Goal: Task Accomplishment & Management: Manage account settings

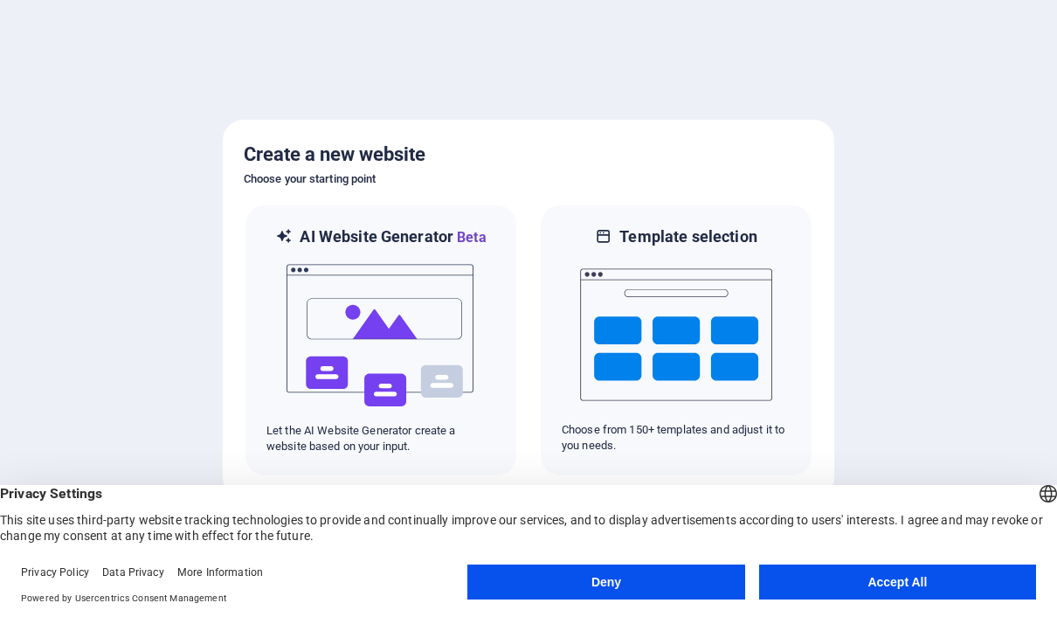
click at [667, 574] on button "Deny" at bounding box center [605, 581] width 277 height 35
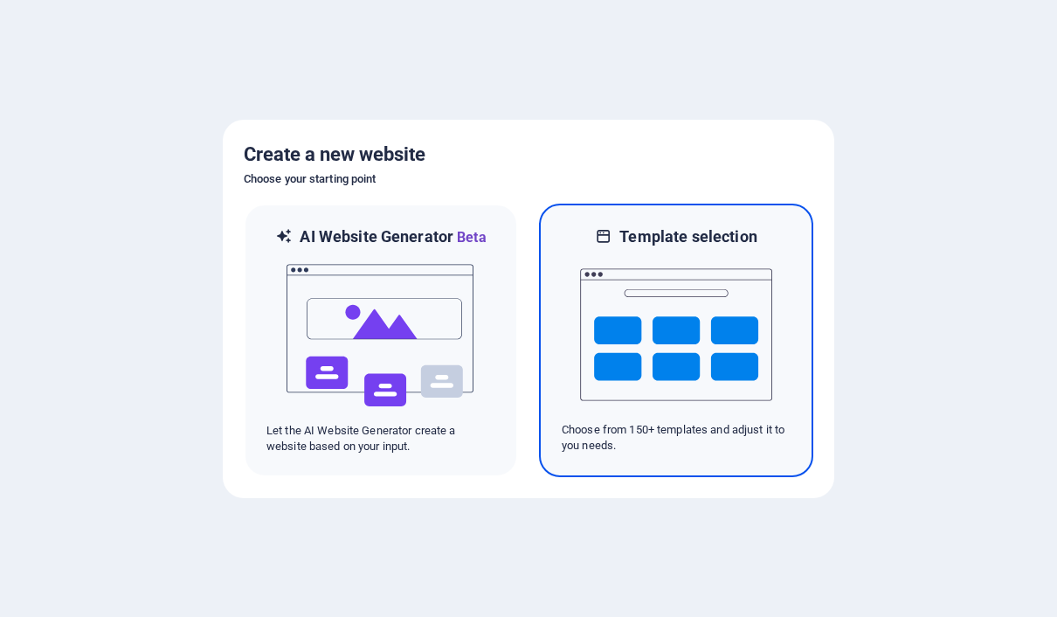
click at [665, 224] on div "Template selection Choose from 150+ templates and adjust it to you needs." at bounding box center [676, 340] width 274 height 273
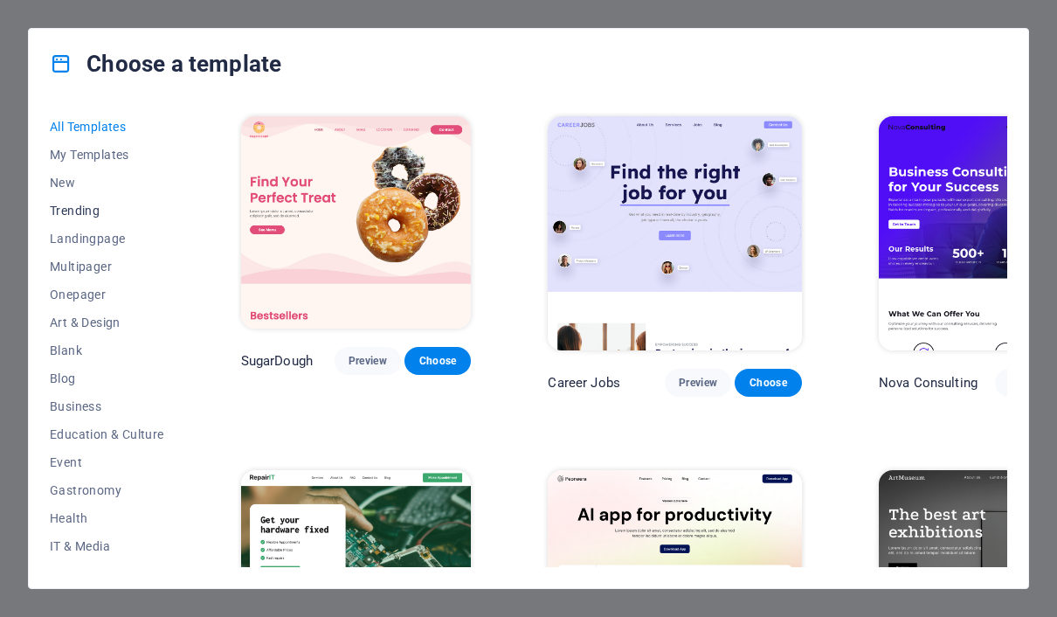
click at [100, 205] on span "Trending" at bounding box center [107, 211] width 114 height 14
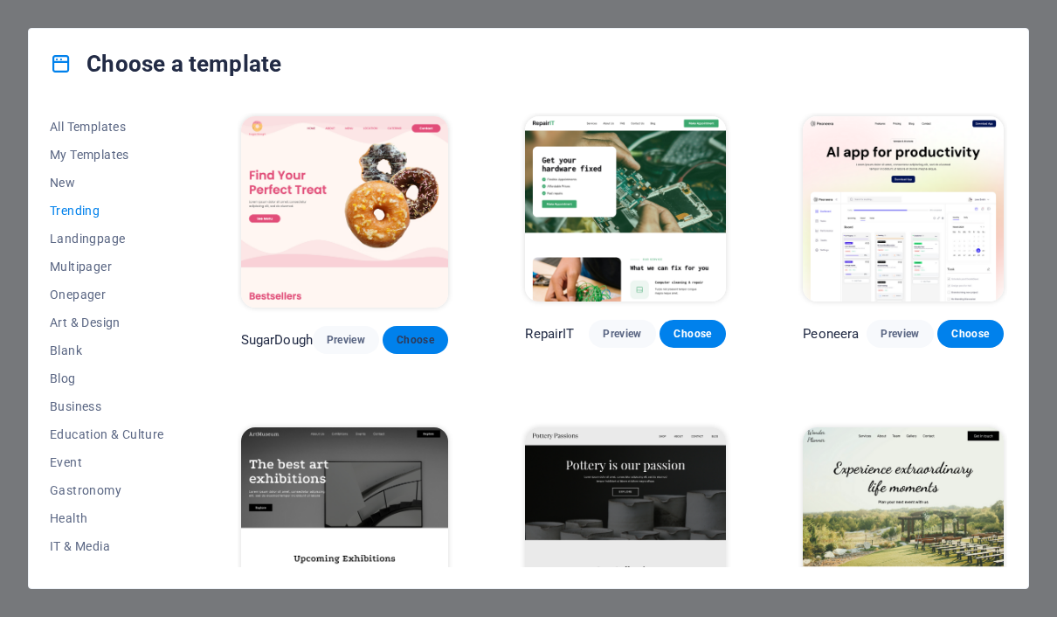
click at [407, 337] on span "Choose" at bounding box center [416, 340] width 38 height 14
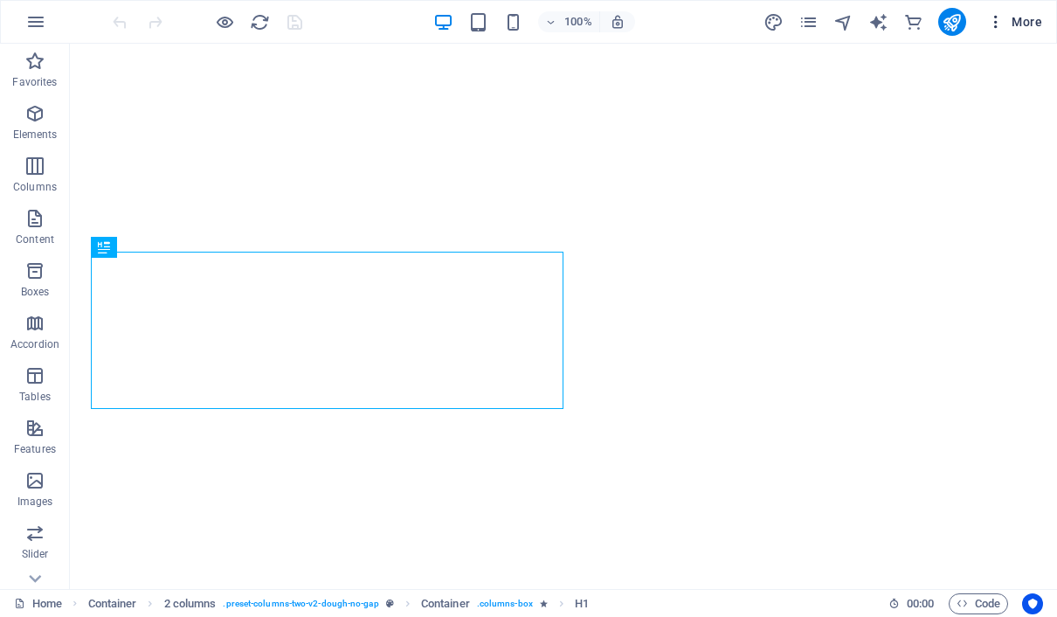
click at [1027, 11] on button "More" at bounding box center [1014, 22] width 69 height 28
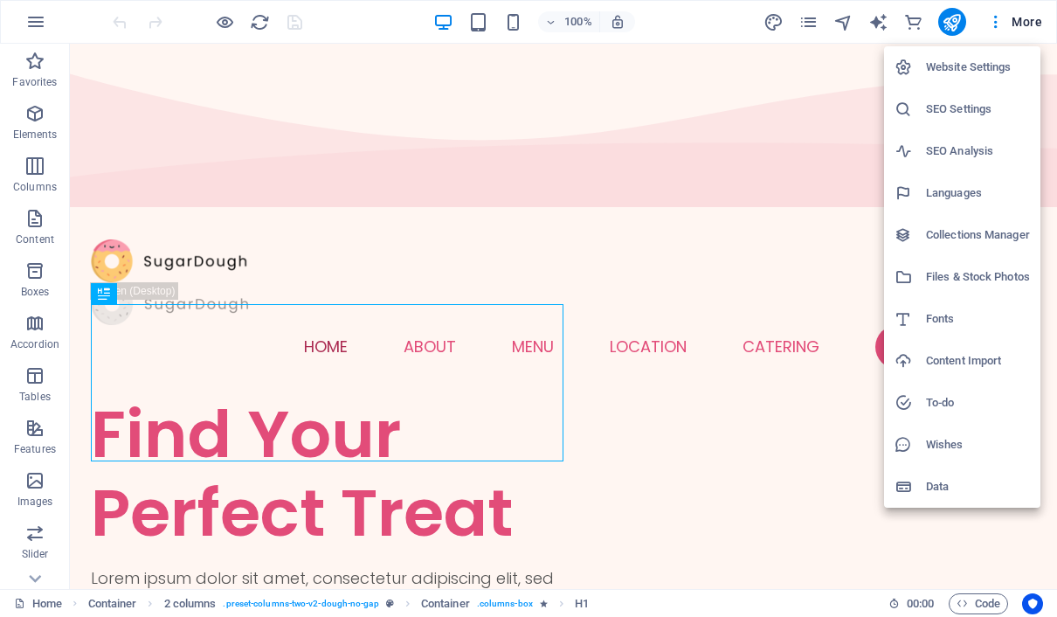
click at [983, 66] on h6 "Website Settings" at bounding box center [978, 67] width 104 height 21
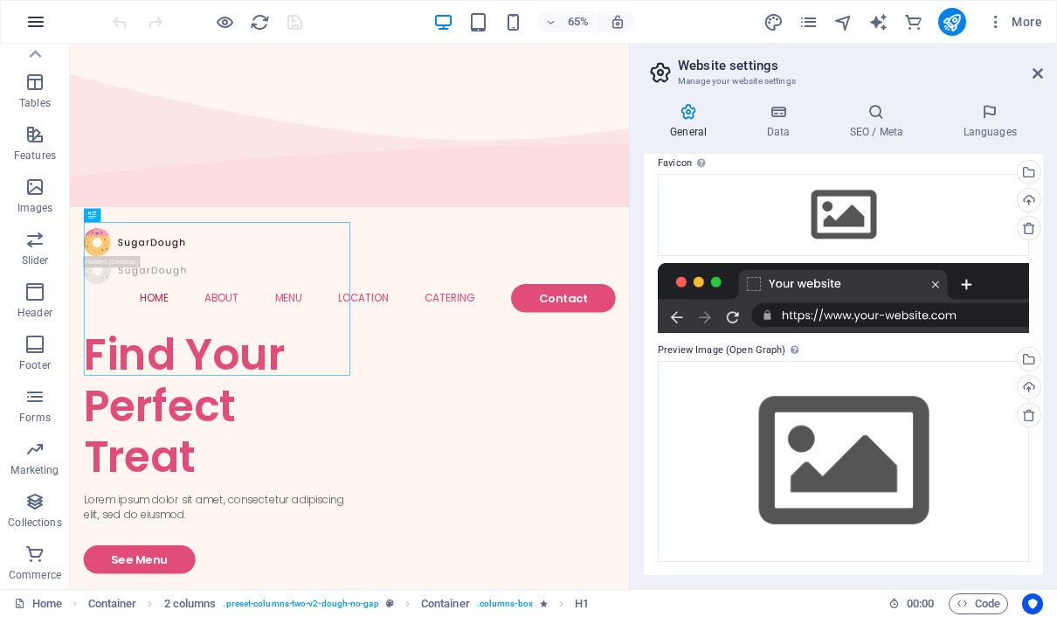
click at [39, 17] on icon "button" at bounding box center [35, 21] width 21 height 21
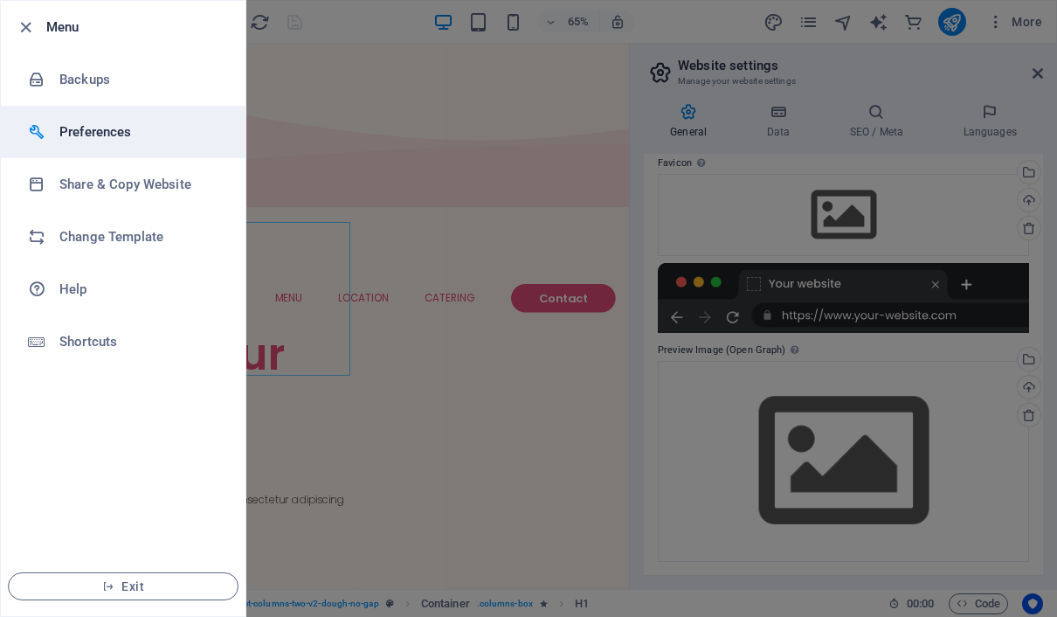
click at [113, 139] on h6 "Preferences" at bounding box center [140, 131] width 162 height 21
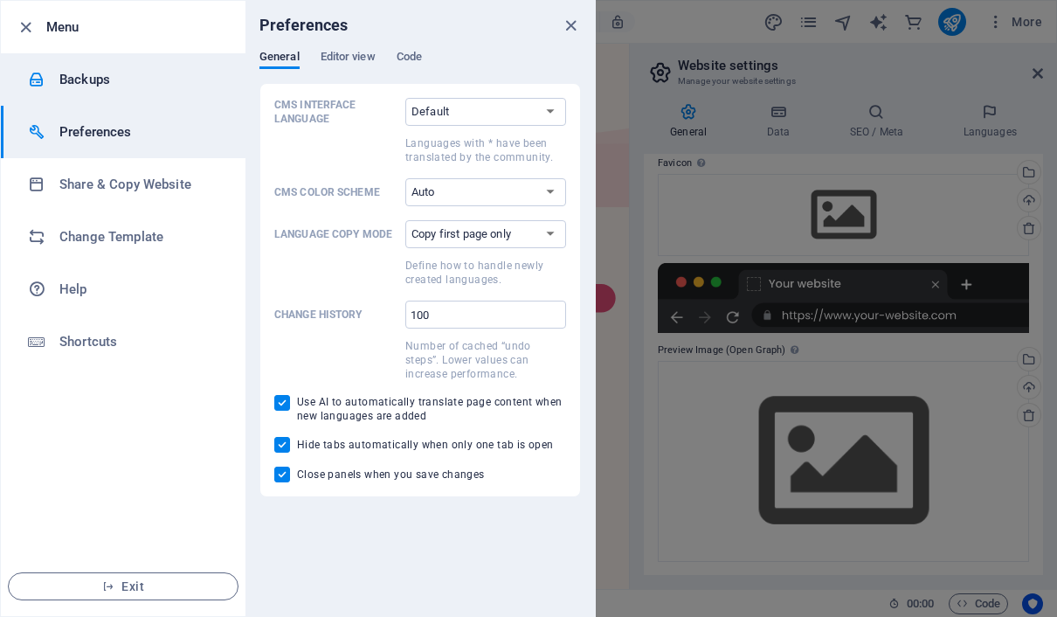
click at [91, 70] on h6 "Backups" at bounding box center [140, 79] width 162 height 21
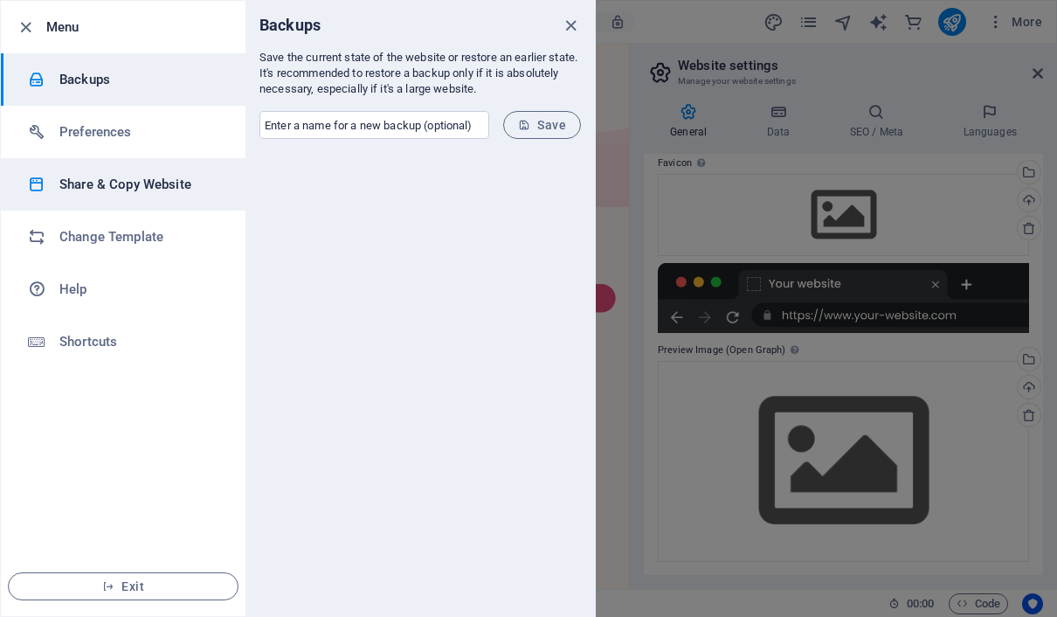
click at [93, 182] on h6 "Share & Copy Website" at bounding box center [140, 184] width 162 height 21
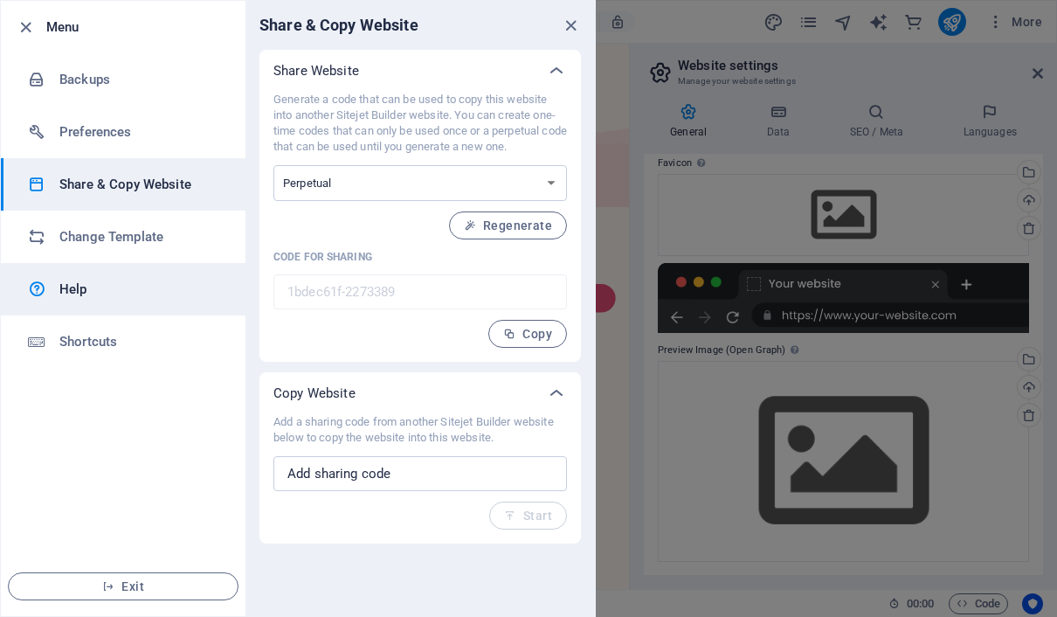
click at [100, 282] on h6 "Help" at bounding box center [140, 289] width 162 height 21
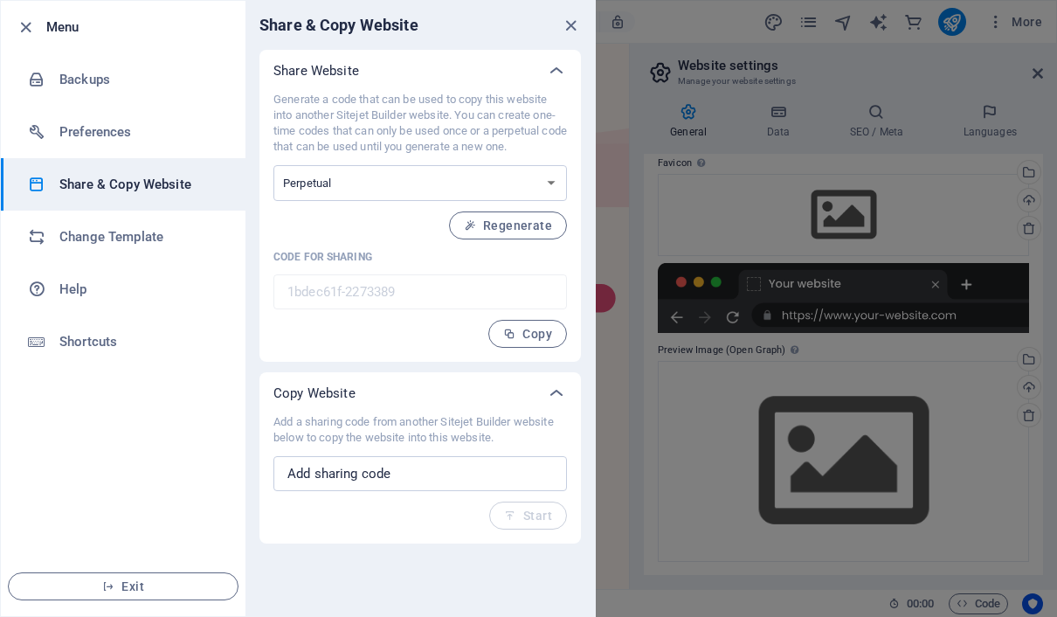
click at [7, 26] on li "Menu" at bounding box center [123, 27] width 245 height 52
click at [10, 28] on li "Menu" at bounding box center [123, 27] width 245 height 52
click at [21, 23] on icon "button" at bounding box center [26, 27] width 20 height 20
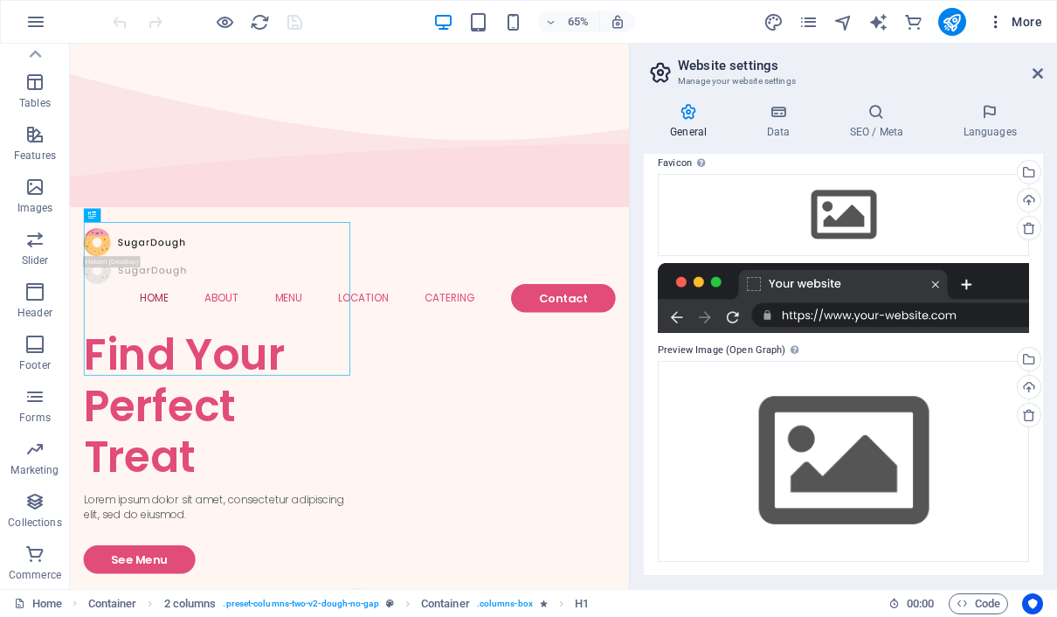
click at [997, 22] on icon "button" at bounding box center [995, 21] width 17 height 17
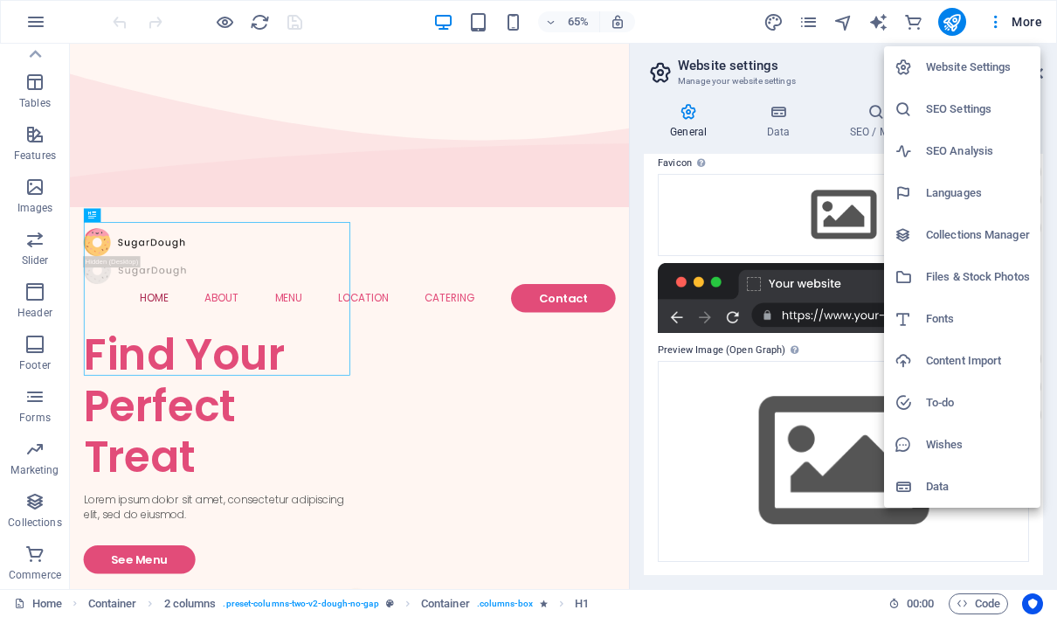
click at [985, 60] on h6 "Website Settings" at bounding box center [978, 67] width 104 height 21
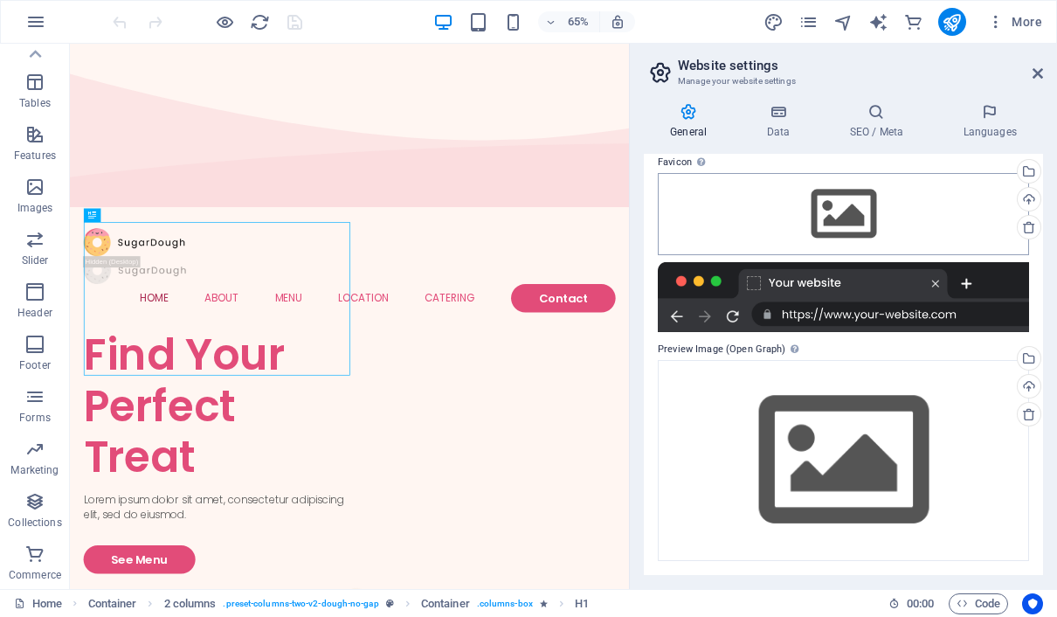
scroll to position [174, 0]
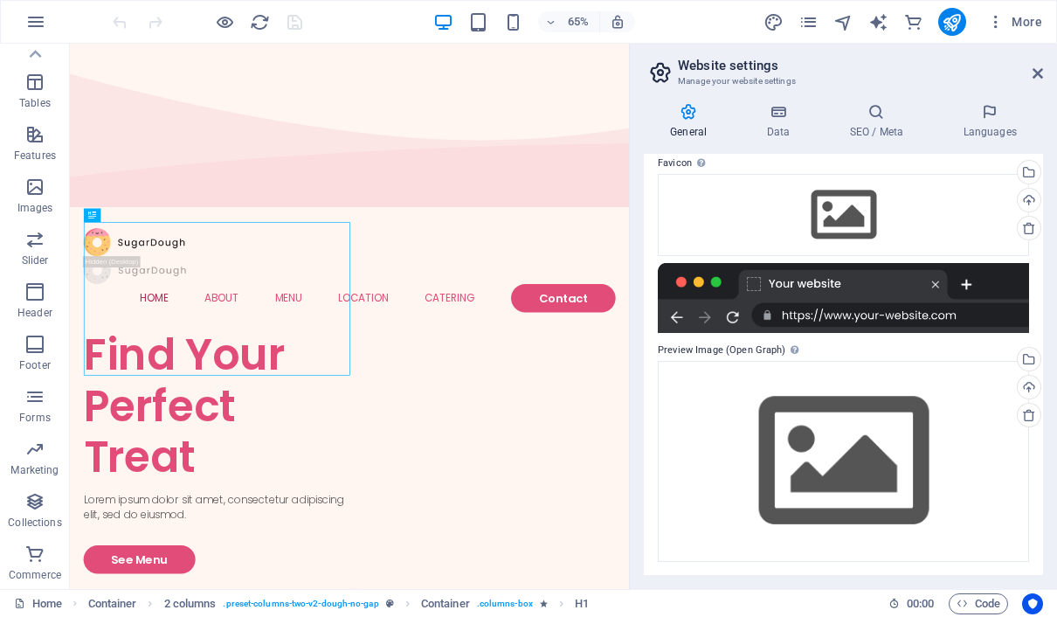
click at [1035, 82] on header "Website settings Manage your website settings" at bounding box center [845, 66] width 396 height 45
click at [1035, 76] on icon at bounding box center [1038, 73] width 10 height 14
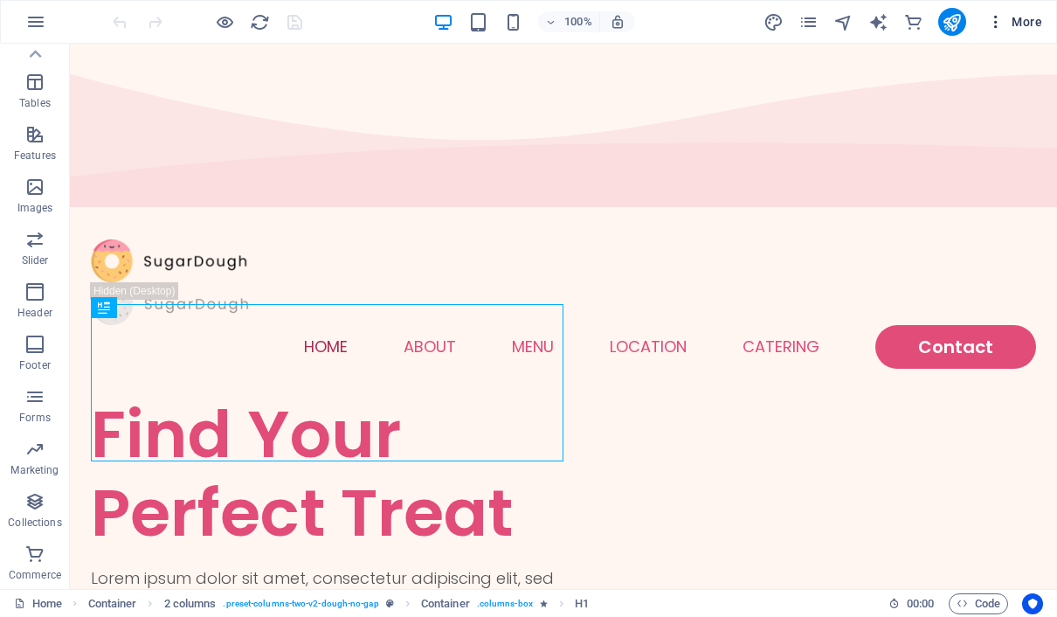
click at [1020, 20] on span "More" at bounding box center [1014, 21] width 55 height 17
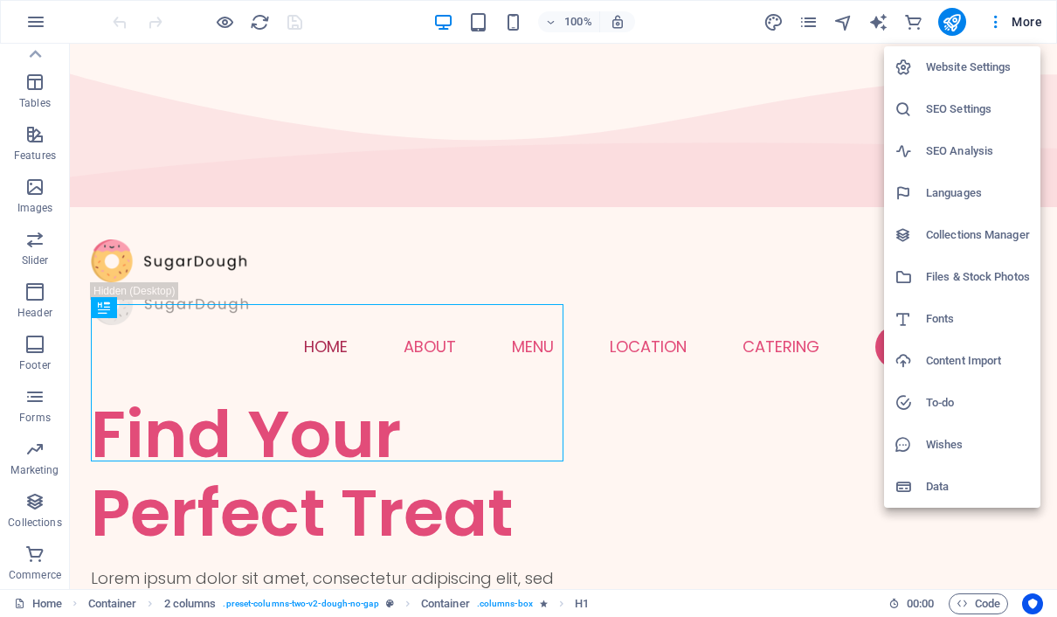
click at [36, 24] on div at bounding box center [528, 308] width 1057 height 617
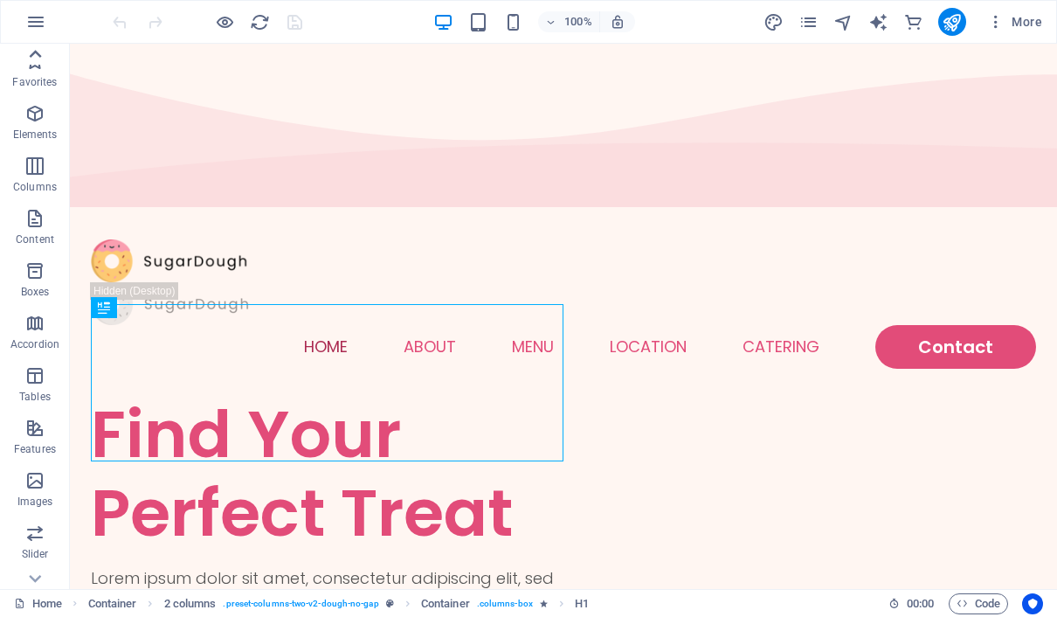
scroll to position [0, 0]
click at [46, 12] on button "button" at bounding box center [36, 22] width 42 height 42
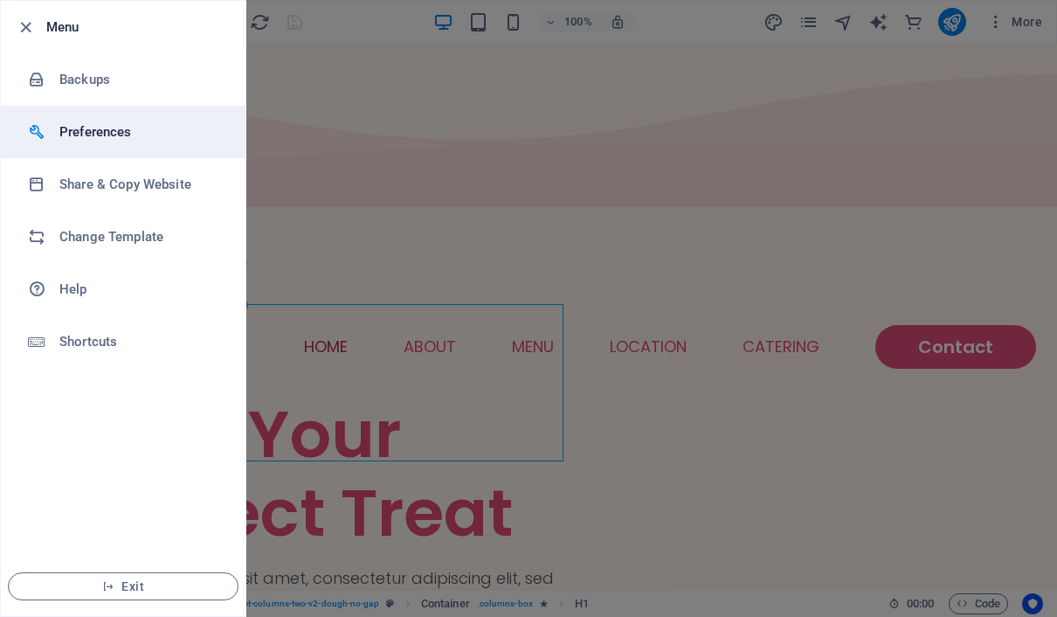
click at [65, 121] on li "Preferences" at bounding box center [123, 132] width 245 height 52
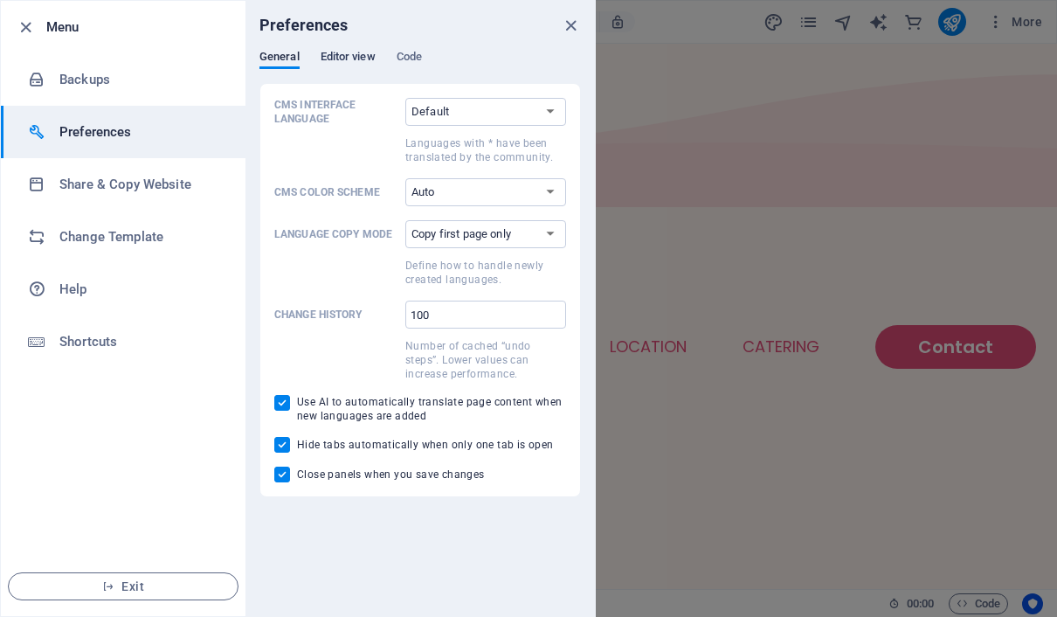
click at [340, 63] on span "Editor view" at bounding box center [348, 58] width 55 height 24
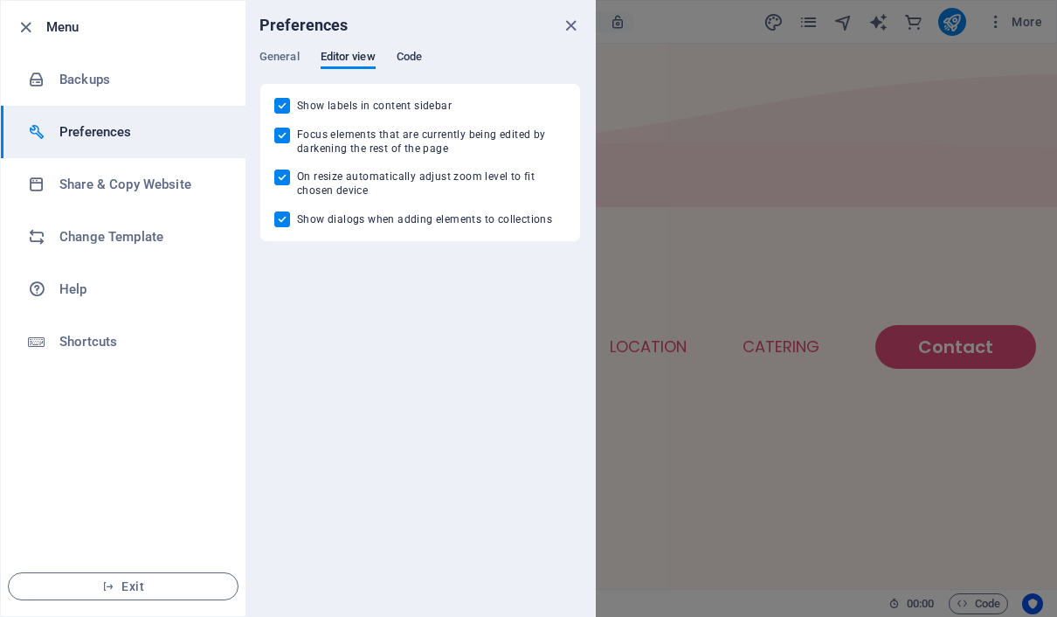
click at [408, 53] on span "Code" at bounding box center [409, 58] width 25 height 24
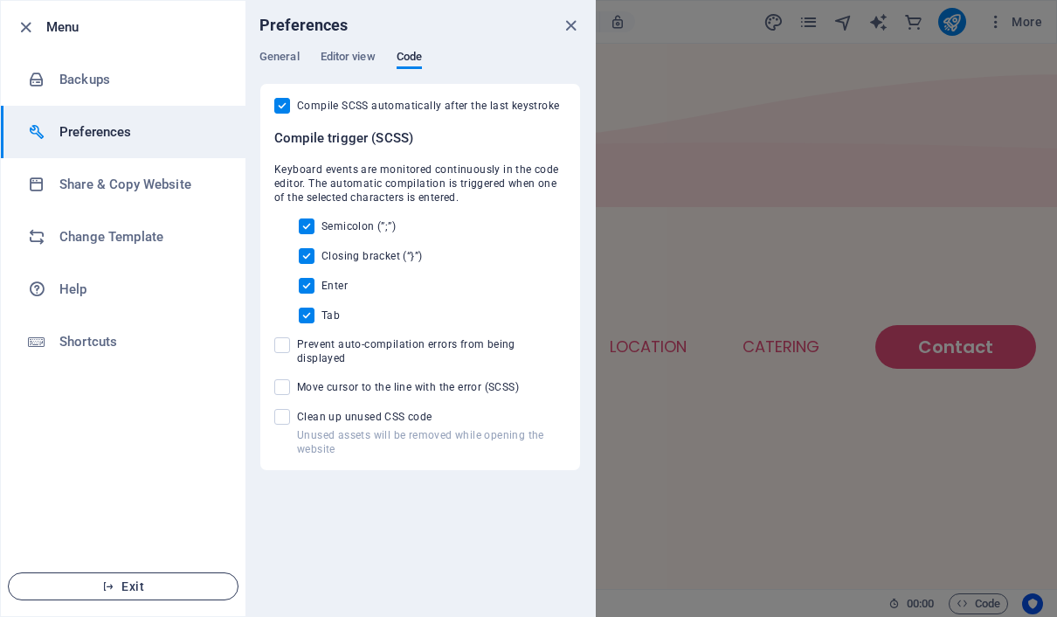
click at [169, 593] on button "Exit" at bounding box center [123, 586] width 231 height 28
